Goal: Task Accomplishment & Management: Use online tool/utility

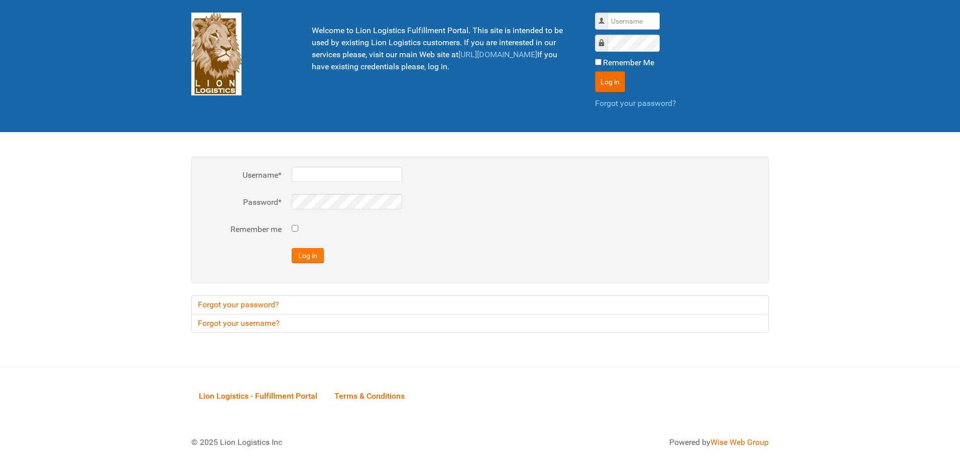
type input "al"
click at [299, 255] on button "Log in" at bounding box center [308, 255] width 32 height 15
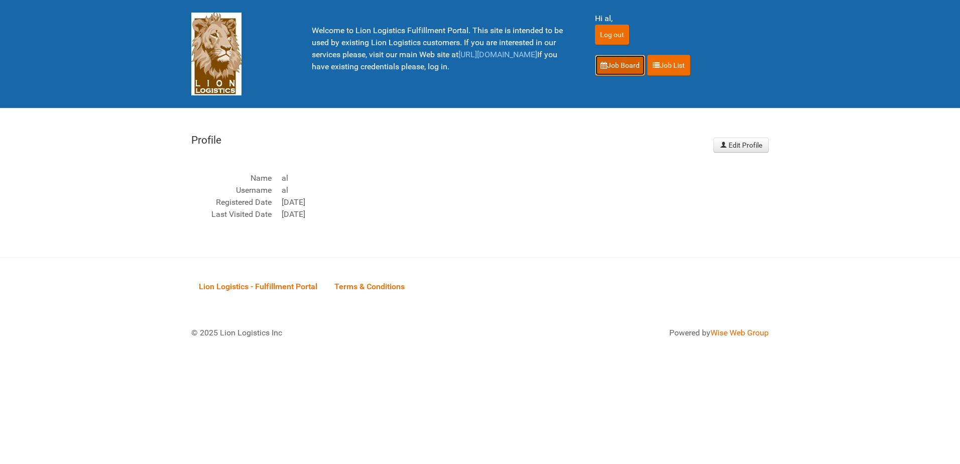
click at [620, 72] on link "Job Board" at bounding box center [620, 65] width 50 height 21
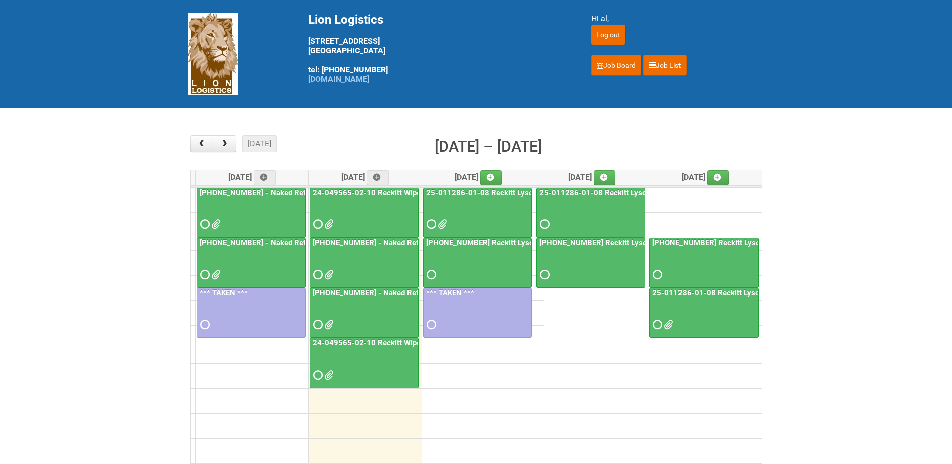
click at [376, 311] on div at bounding box center [364, 316] width 107 height 33
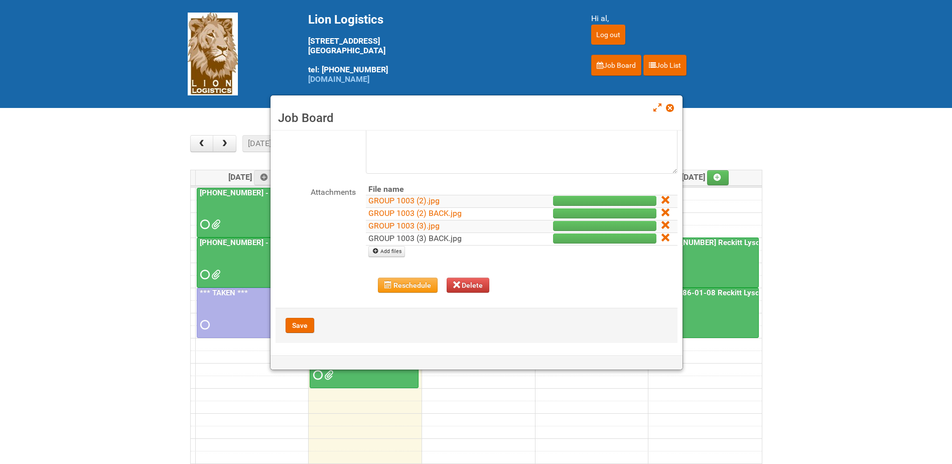
scroll to position [87, 0]
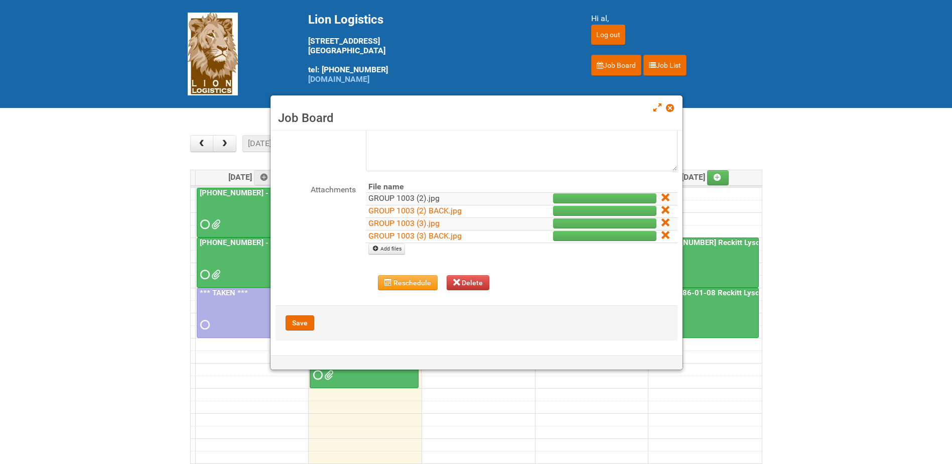
click at [418, 198] on link "GROUP 1003 (2).jpg" at bounding box center [404, 198] width 71 height 10
click at [414, 209] on link "GROUP 1003 (2) BACK.jpg" at bounding box center [415, 211] width 93 height 10
click at [409, 226] on link "GROUP 1003 (3).jpg" at bounding box center [404, 223] width 71 height 10
click at [409, 235] on link "GROUP 1003 (3) BACK.jpg" at bounding box center [415, 236] width 93 height 10
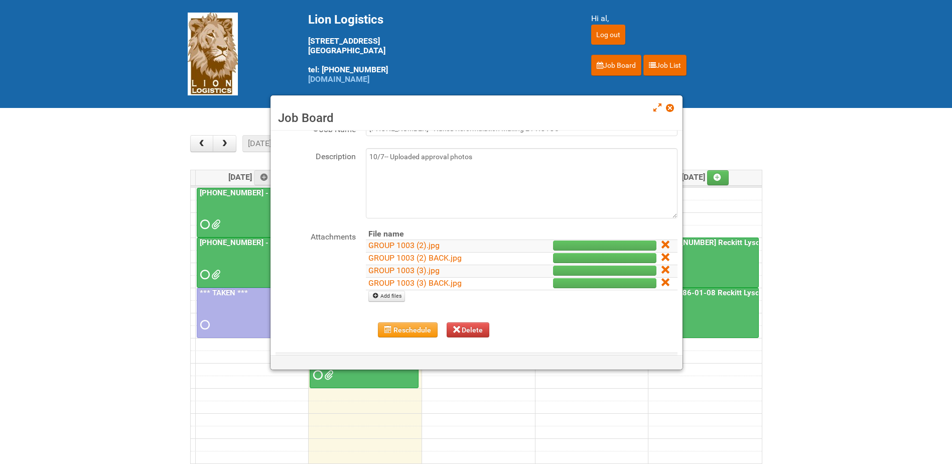
scroll to position [0, 0]
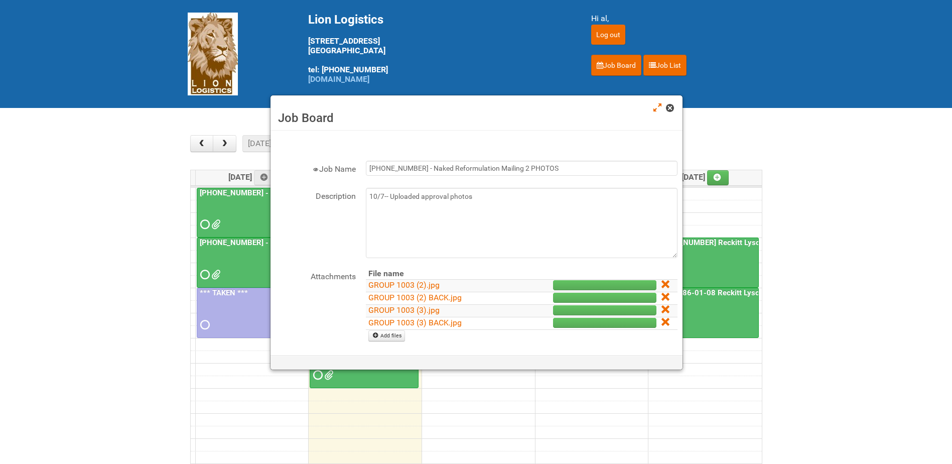
click at [671, 110] on span at bounding box center [669, 107] width 7 height 7
